Goal: Task Accomplishment & Management: Complete application form

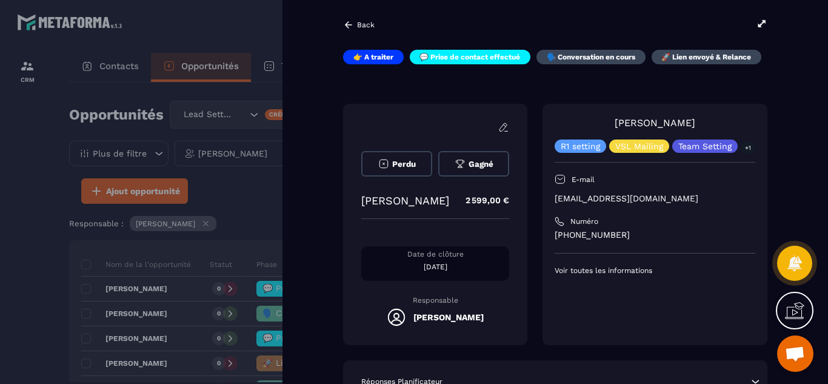
scroll to position [384, 0]
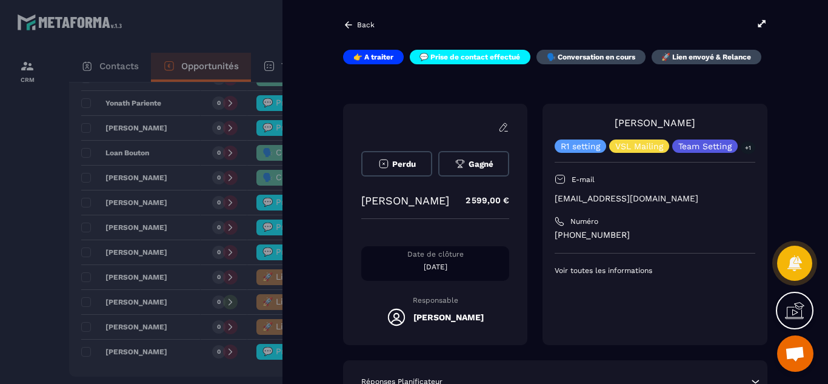
click at [533, 289] on div "Perdu Gagné [PERSON_NAME] 2 599,00 € Date de clôture [DATE] Responsable [PERSON…" at bounding box center [555, 224] width 424 height 241
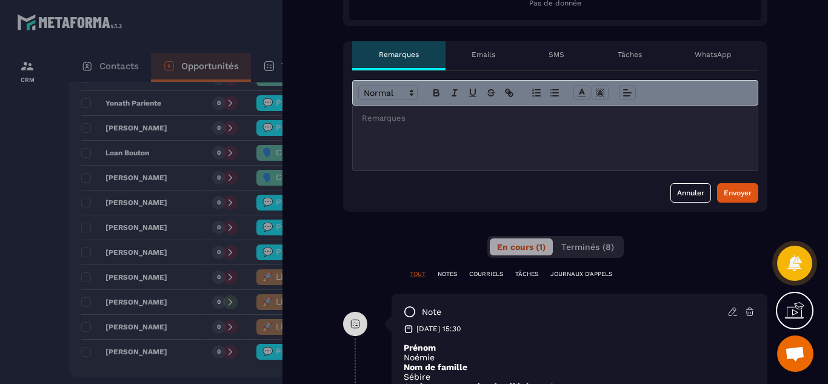
scroll to position [388, 0]
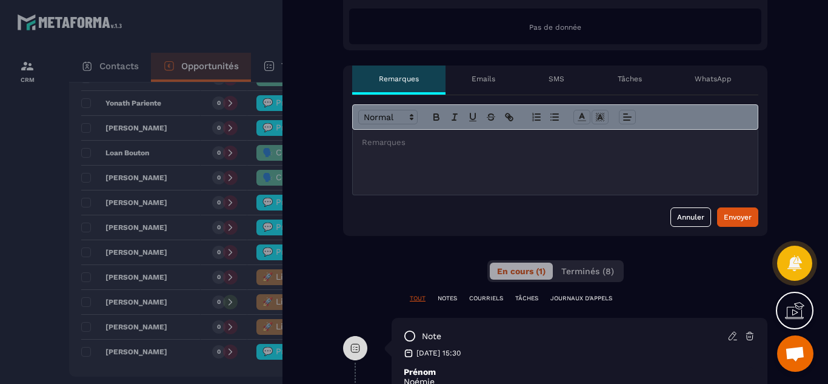
click at [626, 79] on p "Tâches" at bounding box center [630, 79] width 24 height 10
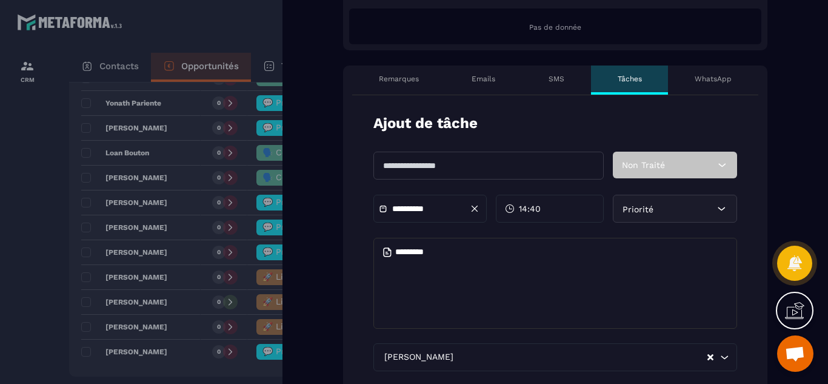
click at [431, 166] on input "text" at bounding box center [488, 166] width 230 height 28
type input "**********"
click at [551, 212] on div "14:40" at bounding box center [550, 209] width 108 height 28
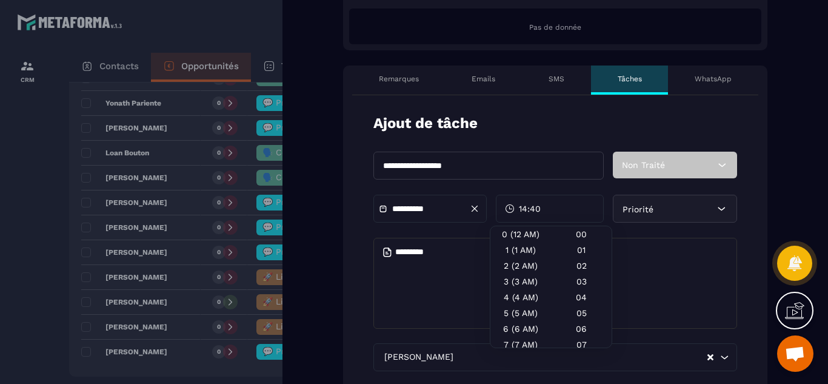
scroll to position [106, 0]
click at [516, 318] on div "12 (12 PM)" at bounding box center [520, 317] width 61 height 16
click at [592, 232] on div "00" at bounding box center [581, 234] width 61 height 16
click at [438, 261] on textarea at bounding box center [555, 283] width 364 height 91
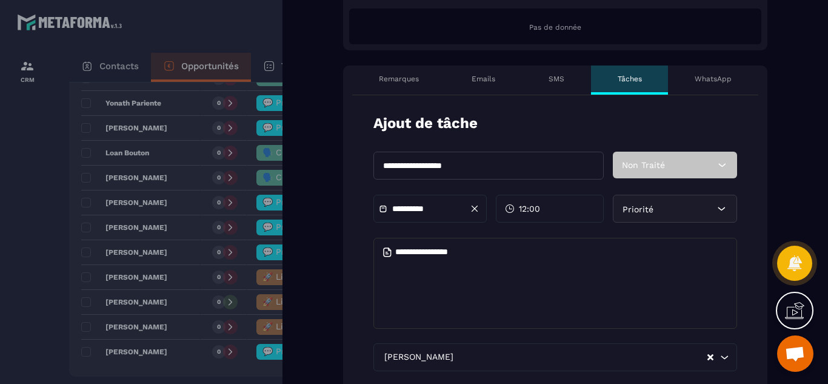
type textarea "**********"
click at [750, 314] on form "**********" at bounding box center [555, 315] width 424 height 440
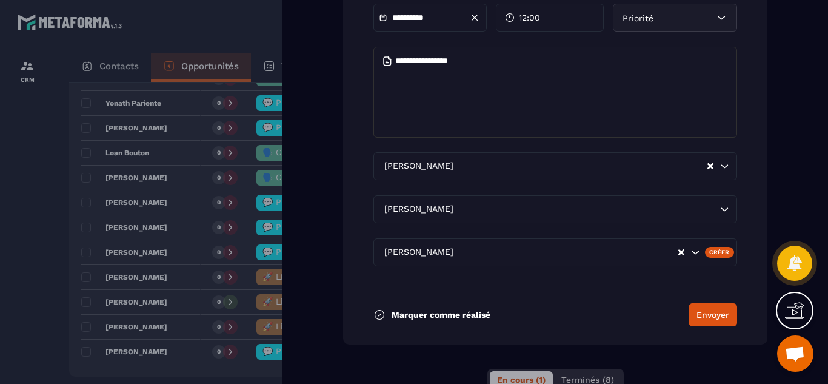
scroll to position [606, 0]
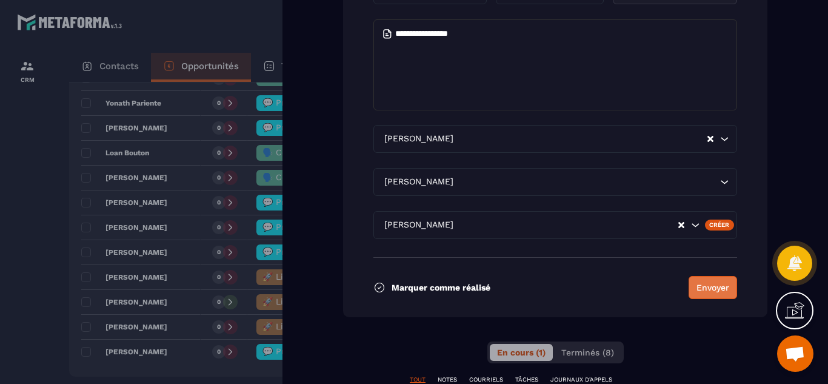
click at [705, 292] on button "Envoyer" at bounding box center [713, 287] width 48 height 23
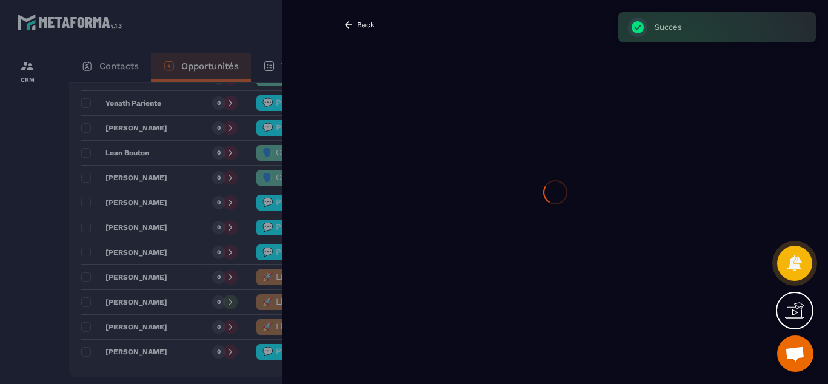
scroll to position [0, 0]
